Goal: Contribute content: Contribute content

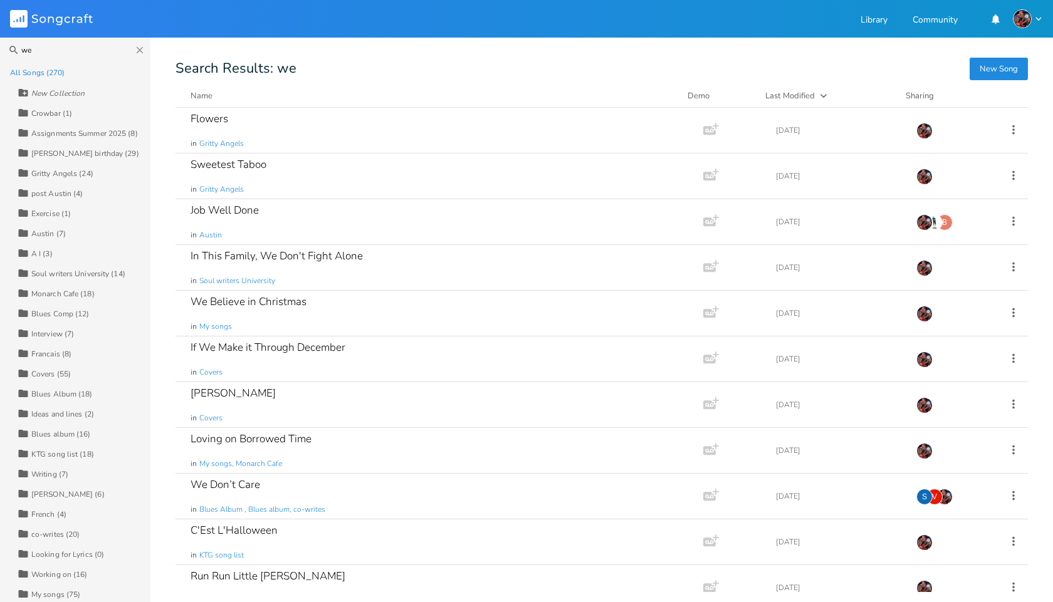
type input "w"
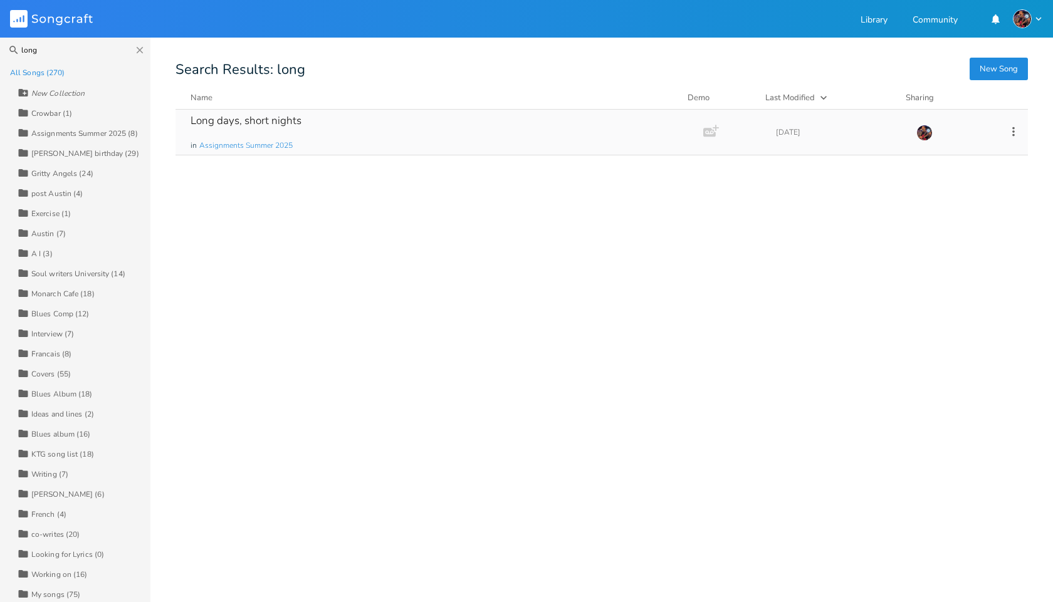
type input "long"
click at [227, 117] on div "Long days, short nights" at bounding box center [246, 120] width 111 height 11
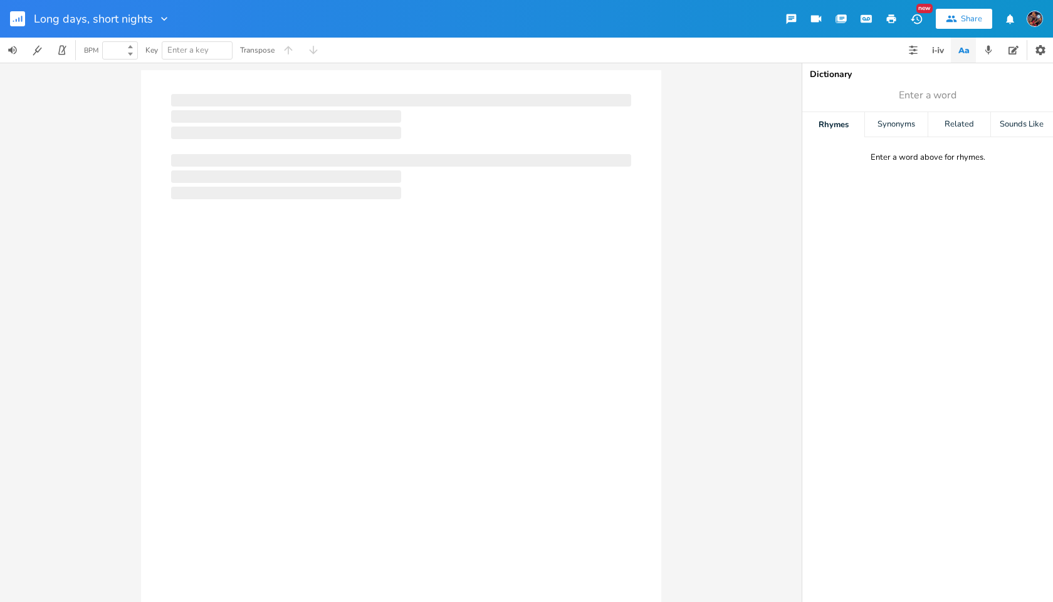
type input "100"
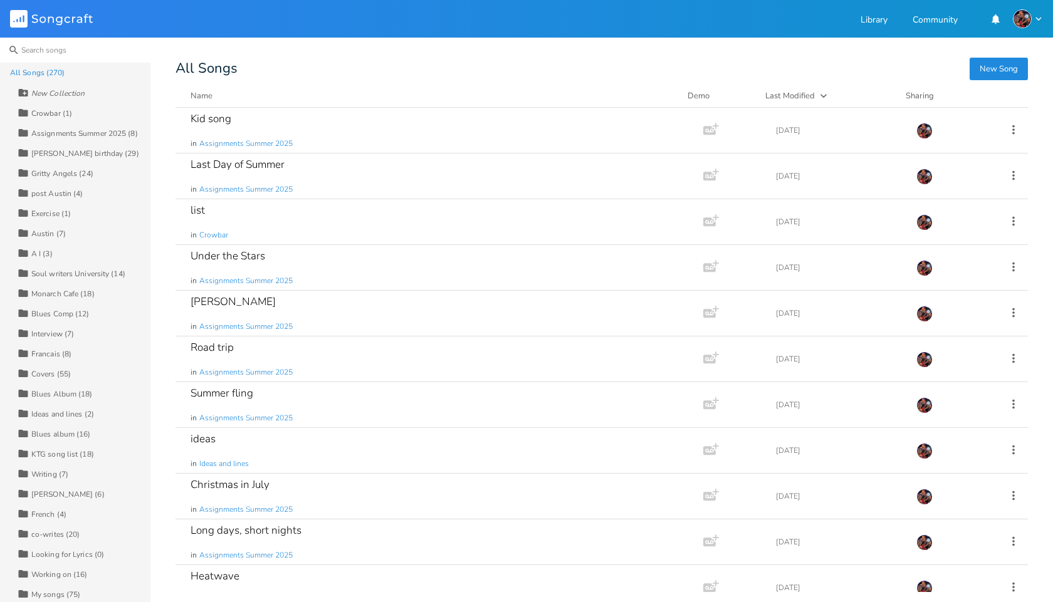
click at [33, 51] on input at bounding box center [75, 50] width 150 height 25
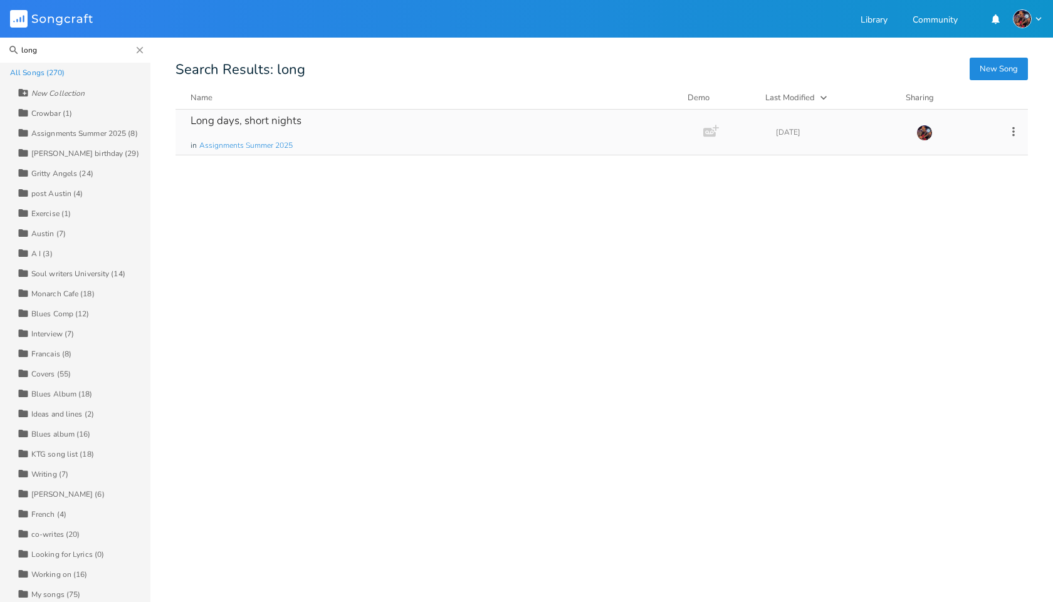
type input "long"
click at [239, 123] on div "Long days, short nights" at bounding box center [246, 120] width 111 height 11
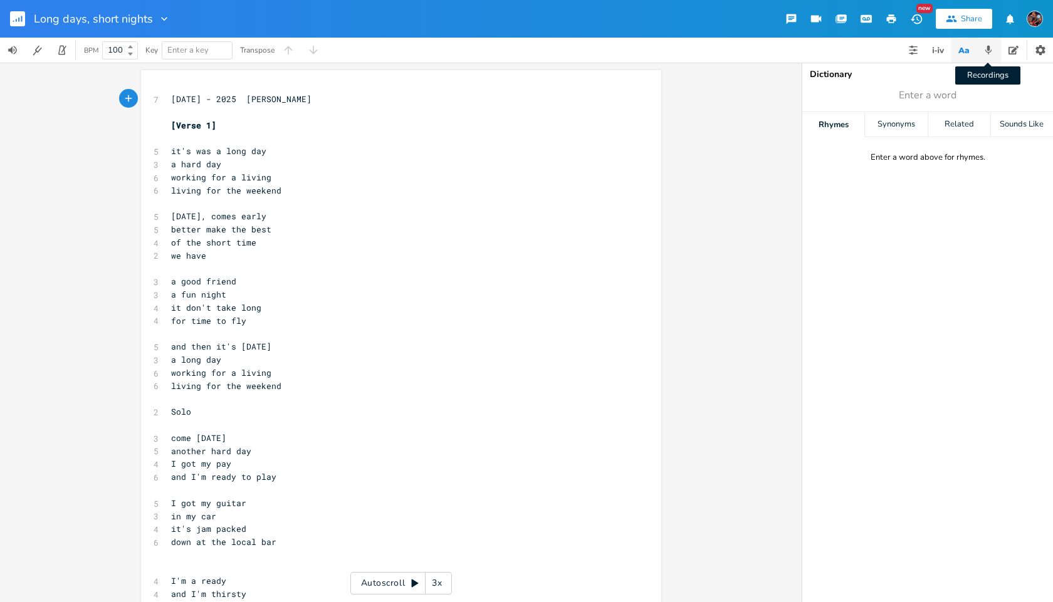
click at [986, 53] on icon "button" at bounding box center [988, 50] width 11 height 11
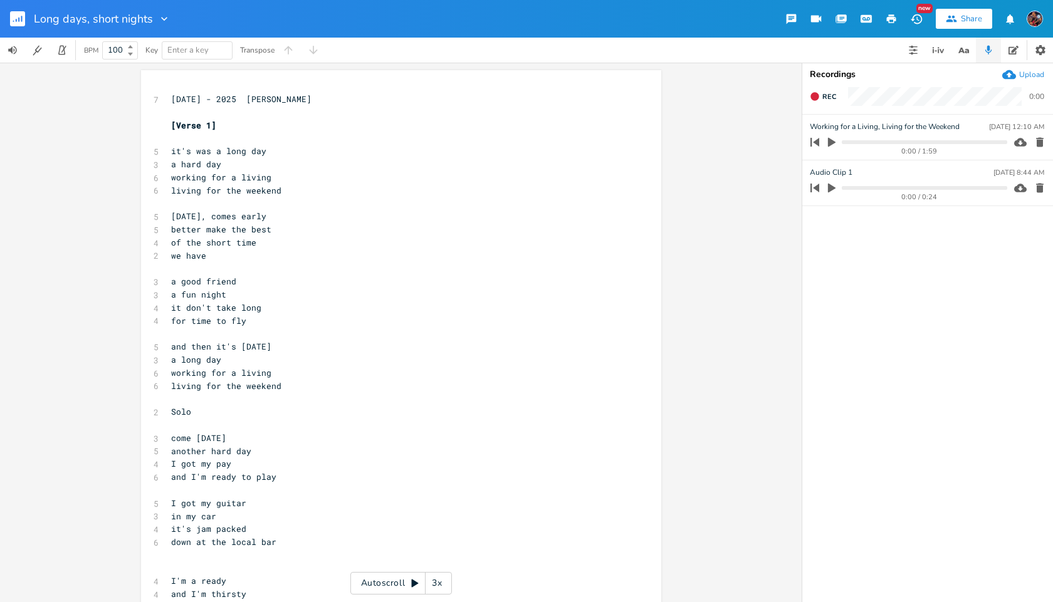
click at [829, 140] on icon "button" at bounding box center [832, 142] width 8 height 9
click at [416, 585] on icon at bounding box center [415, 584] width 7 height 8
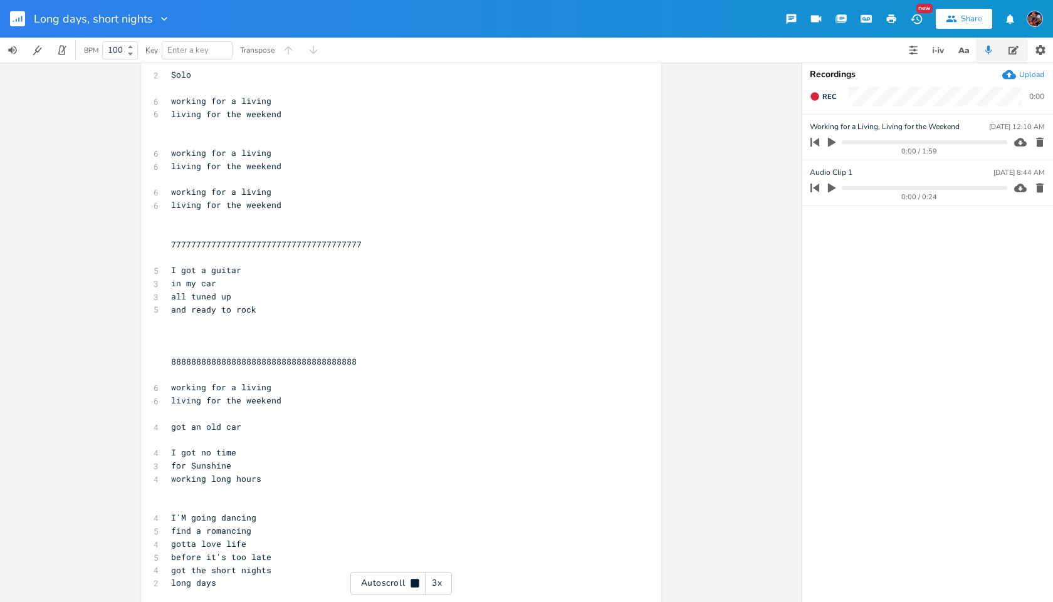
click at [1012, 55] on icon "button" at bounding box center [1014, 50] width 10 height 9
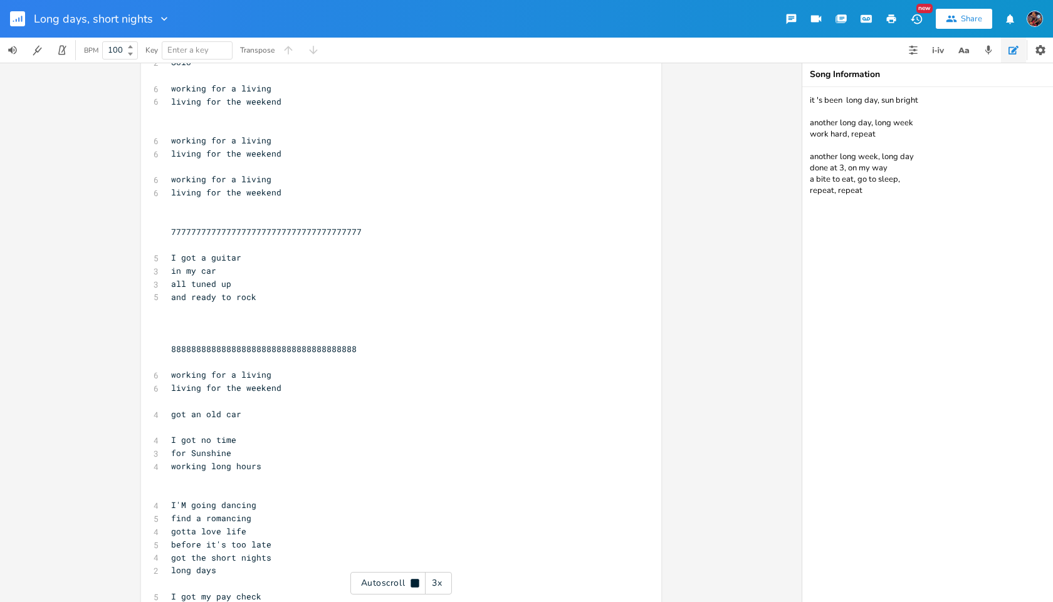
click at [830, 223] on textarea "it 's been long day, sun bright another long day, long week work hard, repeat a…" at bounding box center [927, 344] width 251 height 515
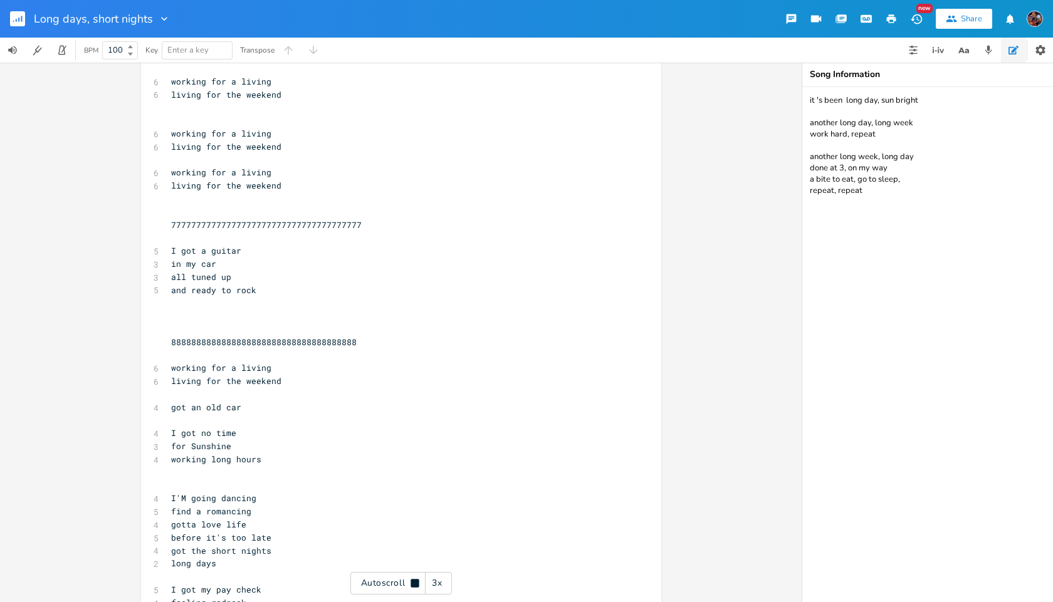
click at [886, 194] on textarea "it 's been long day, sun bright another long day, long week work hard, repeat a…" at bounding box center [927, 344] width 251 height 515
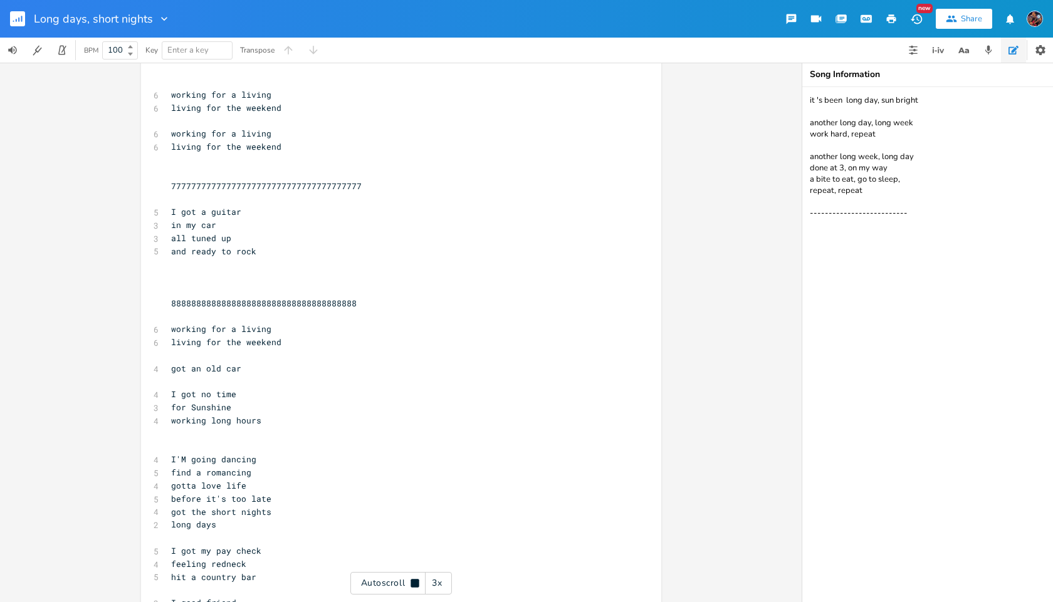
type textarea "it 's been long day, sun bright another long day, long week work hard, repeat a…"
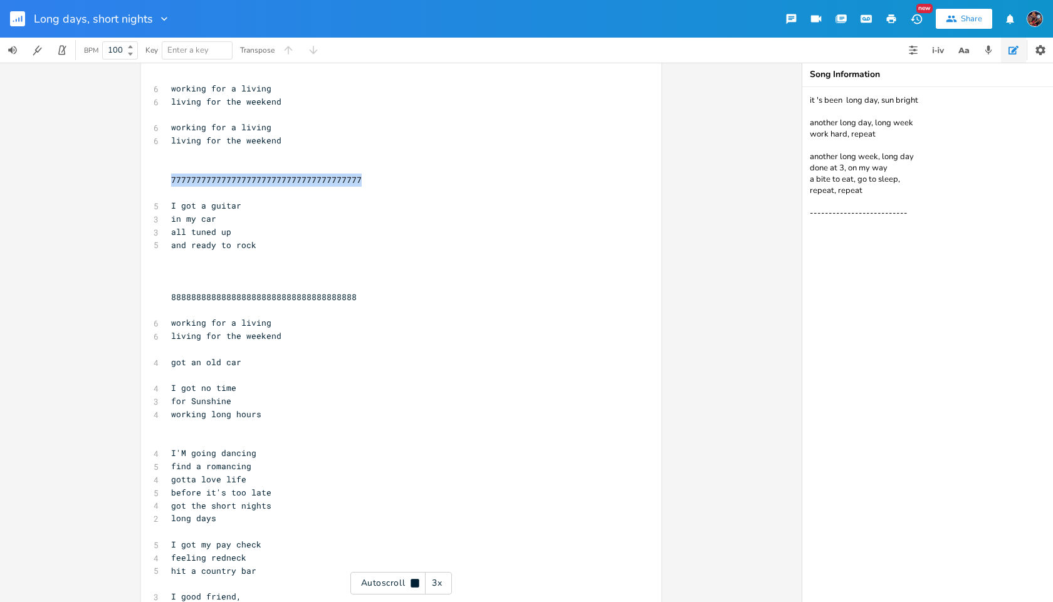
drag, startPoint x: 163, startPoint y: 182, endPoint x: 157, endPoint y: 190, distance: 9.9
click at [157, 190] on div "xxxxxxxxxx [DATE] 9 - 2025 [PERSON_NAME] ​ [Verse 1] ​ 5 it's was a long day 3 …" at bounding box center [401, 119] width 520 height 1527
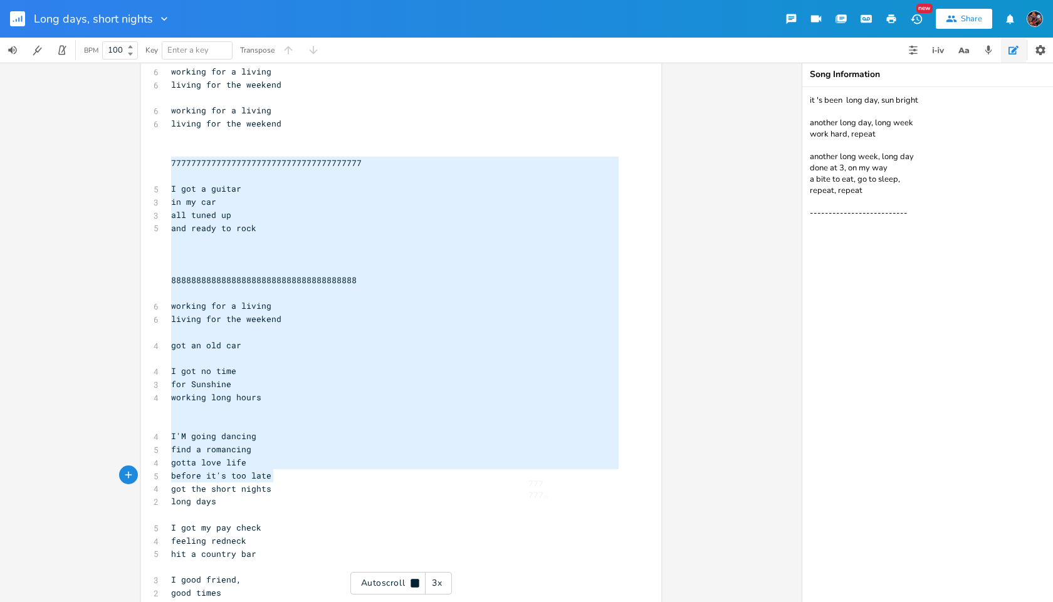
type textarea "​77777777777777777777777777777777777777 I got a guitar in my car all tuned up a…"
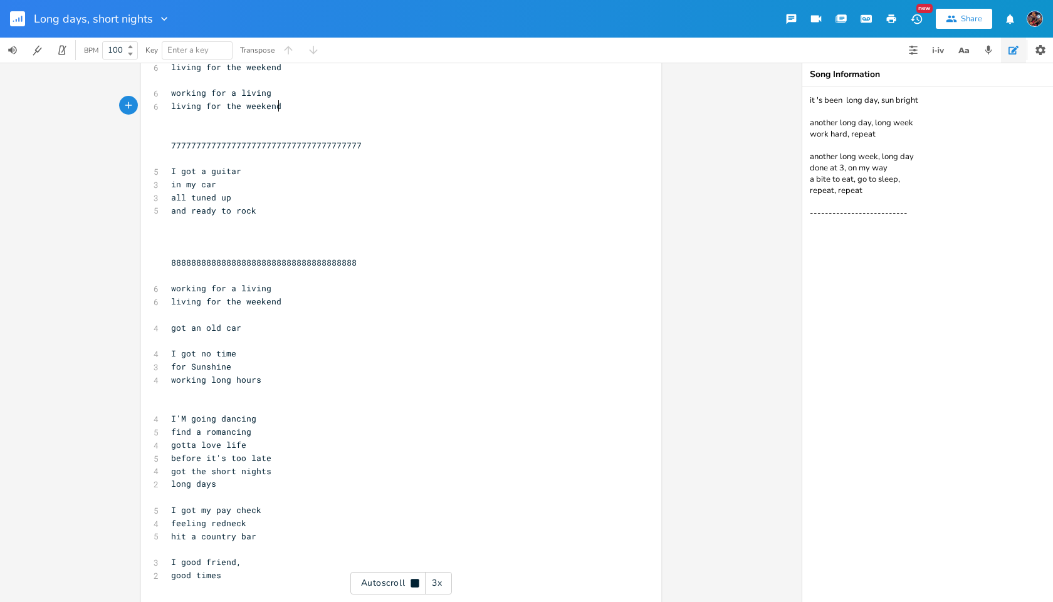
drag, startPoint x: 528, startPoint y: 481, endPoint x: 414, endPoint y: 105, distance: 392.9
click at [414, 105] on pre "living for the weekend" at bounding box center [395, 106] width 453 height 13
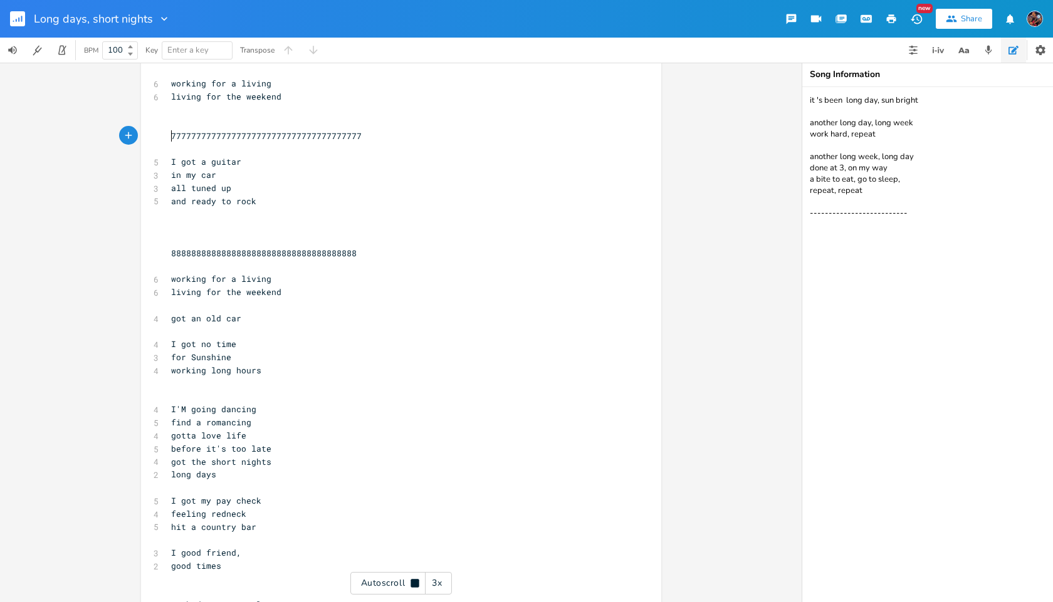
type textarea "7777777777777777777777777777777"
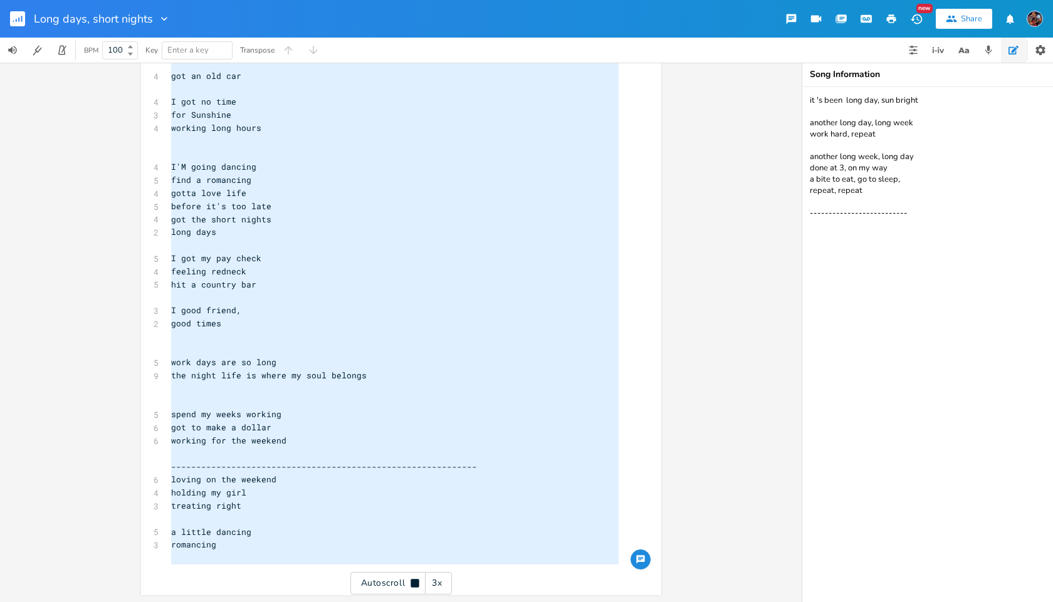
scroll to position [1002, 0]
drag, startPoint x: 169, startPoint y: 139, endPoint x: 273, endPoint y: 526, distance: 401.2
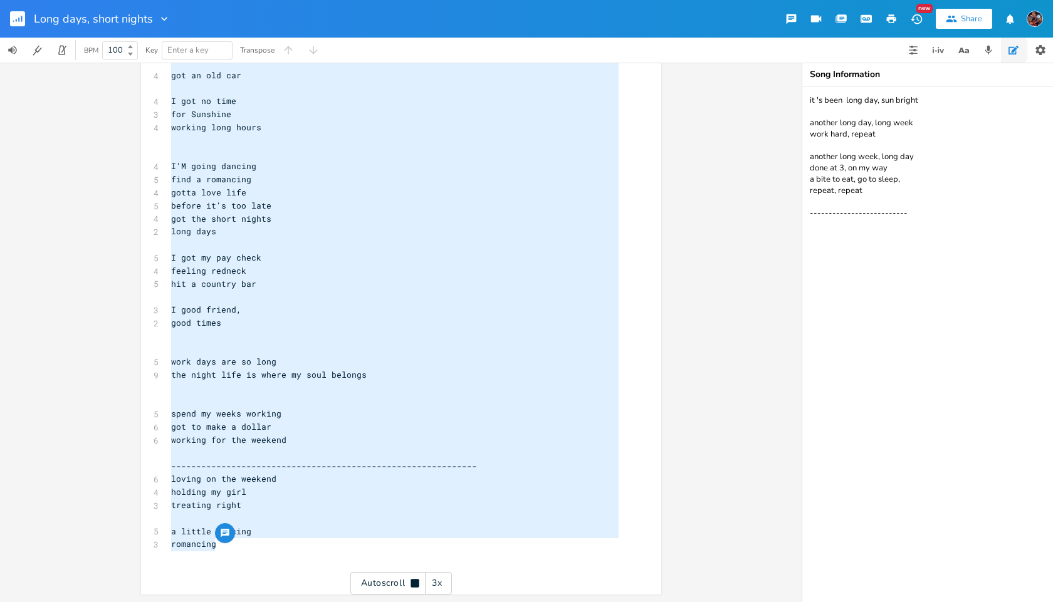
click at [828, 239] on textarea "it 's been long day, sun bright another long day, long week work hard, repeat a…" at bounding box center [927, 344] width 251 height 515
click at [895, 244] on textarea "it 's been long day, sun bright another long day, long week work hard, repeat a…" at bounding box center [927, 344] width 251 height 515
click at [910, 219] on textarea "it 's been long day, sun bright another long day, long week work hard, repeat a…" at bounding box center [927, 344] width 251 height 515
type textarea "77777777777777777777777777777777777777 I got a guitar in my car all tuned up an…"
paste textarea "77777777777777777777777777777777777777 I got a guitar in my car all tuned up an…"
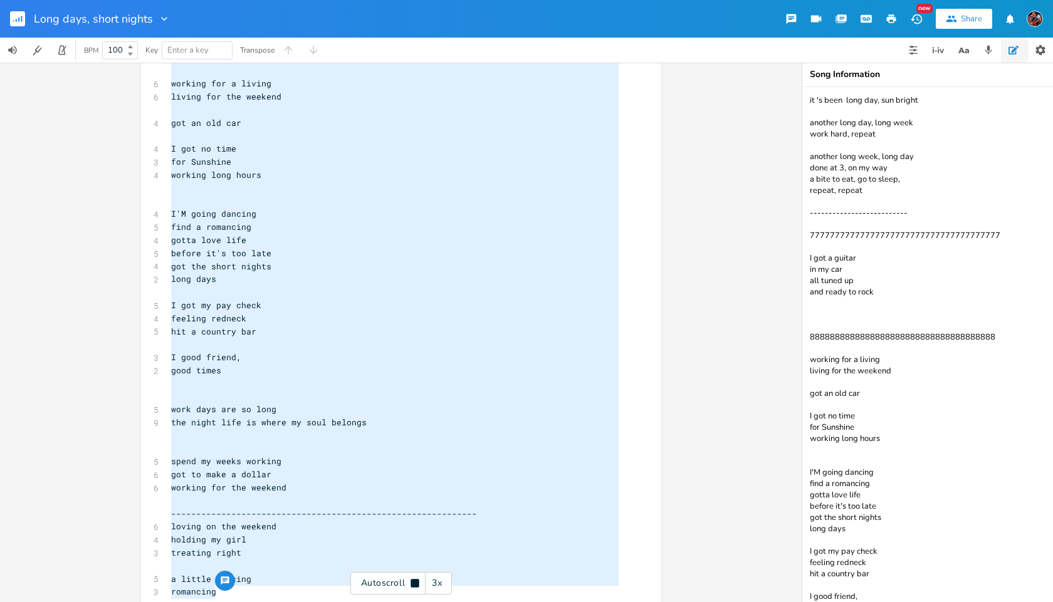
scroll to position [955, 0]
type textarea "it 's been long day, sun bright another long day, long week work hard, repeat a…"
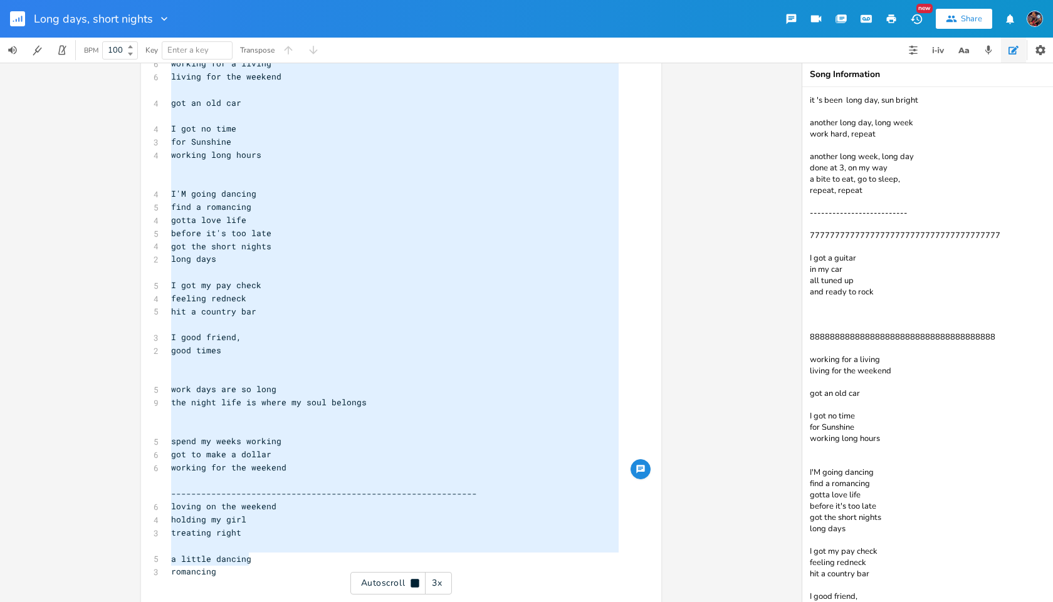
scroll to position [565, 0]
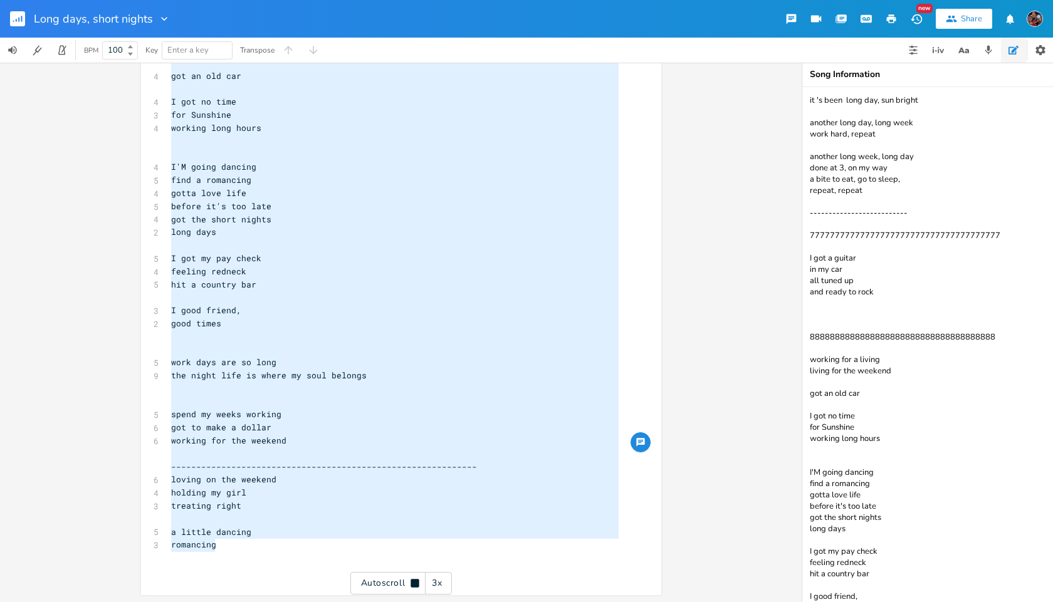
type textarea "77777777777777777777777777777777777777 I got a guitar in my car all tuned up an…"
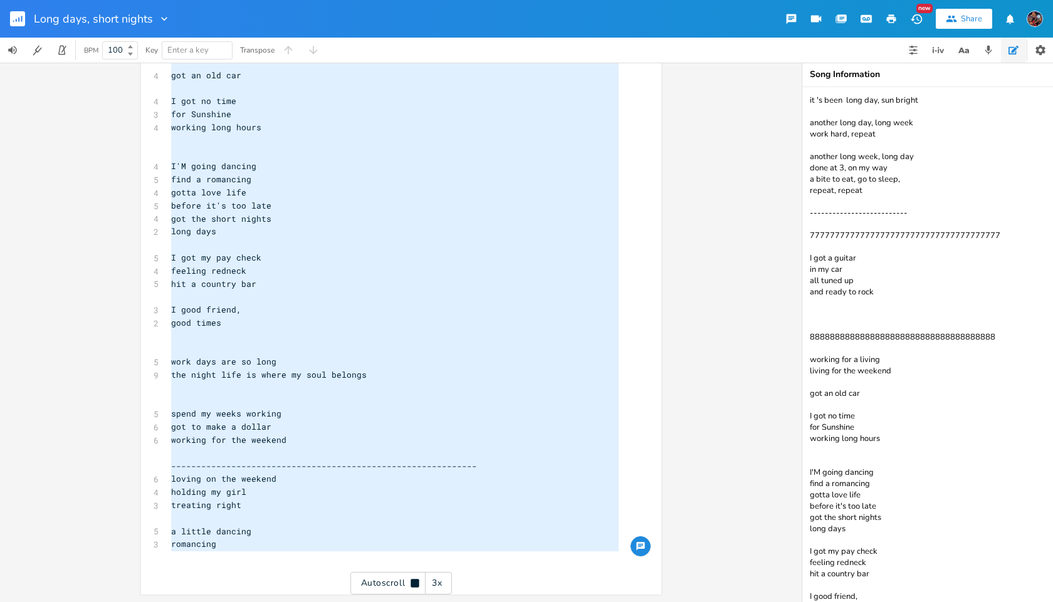
drag, startPoint x: 168, startPoint y: 133, endPoint x: 280, endPoint y: 558, distance: 439.5
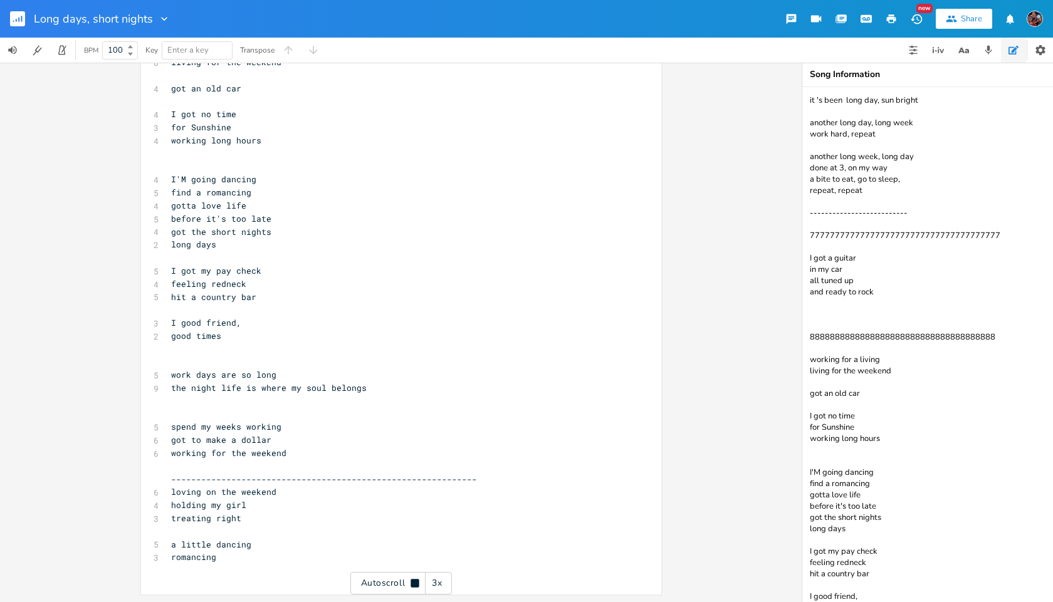
scroll to position [0, 0]
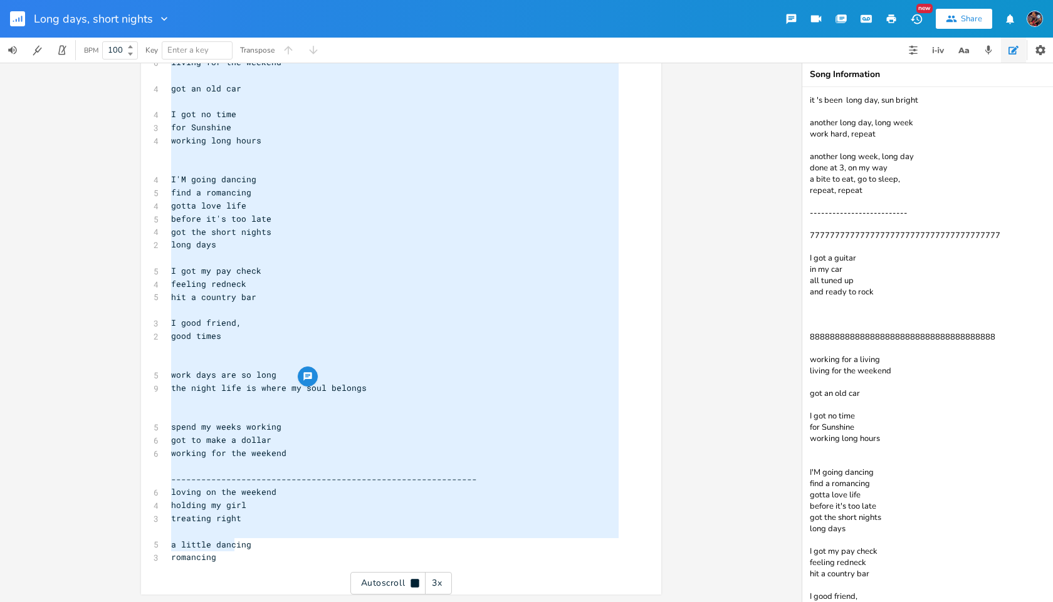
type textarea "77777777777777777777777777777777777777 I got a guitar in my car all tuned up an…"
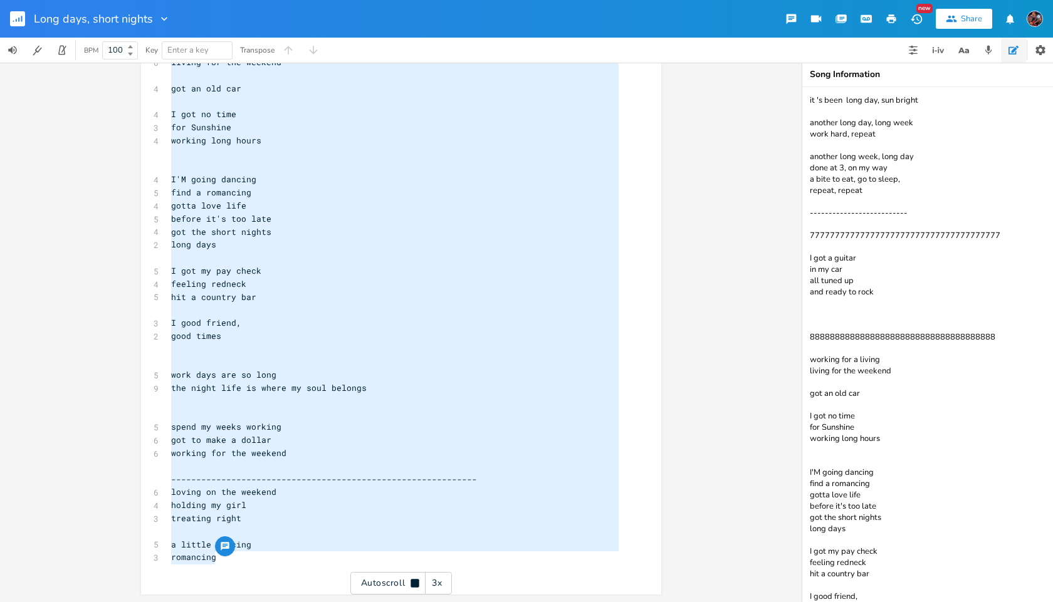
drag, startPoint x: 167, startPoint y: 486, endPoint x: 225, endPoint y: 564, distance: 96.7
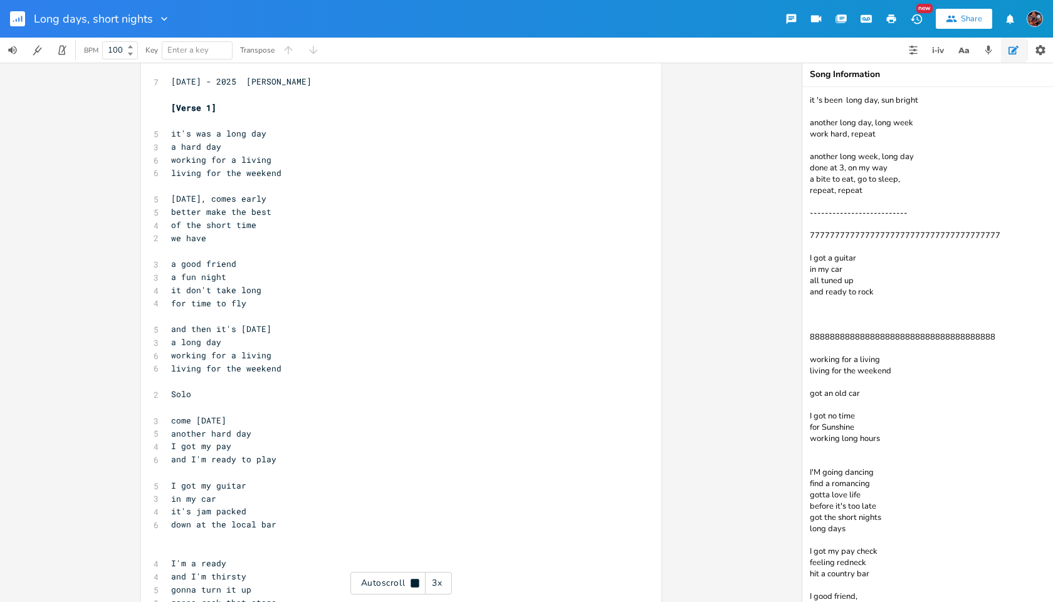
click at [412, 582] on icon at bounding box center [415, 583] width 8 height 8
